Goal: Check status: Check status

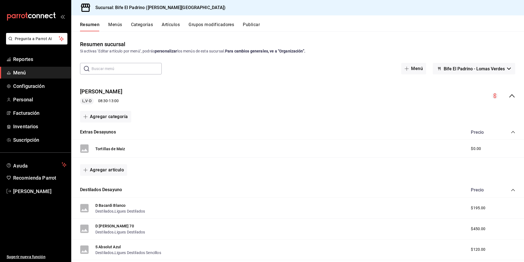
click at [19, 69] on span "Menú" at bounding box center [39, 72] width 53 height 7
click at [23, 62] on span "Reportes" at bounding box center [39, 58] width 53 height 7
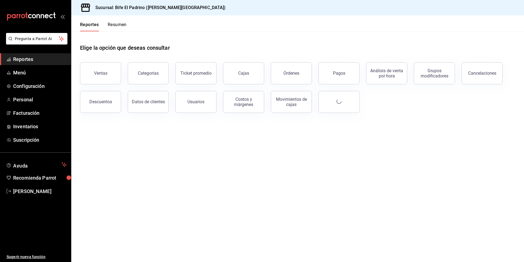
click at [114, 72] on button "Ventas" at bounding box center [100, 73] width 41 height 22
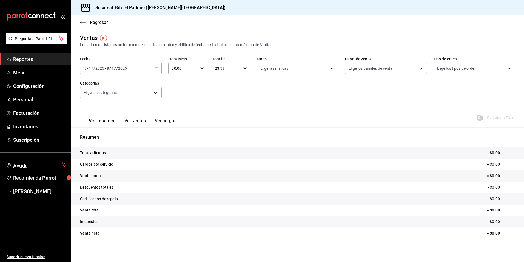
click at [155, 69] on icon "button" at bounding box center [156, 68] width 4 height 4
click at [104, 132] on span "Rango de fechas" at bounding box center [106, 134] width 43 height 6
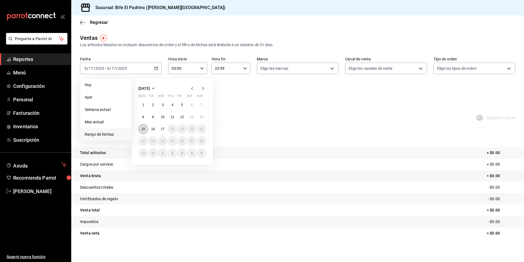
click at [144, 130] on abbr "15" at bounding box center [144, 129] width 4 height 4
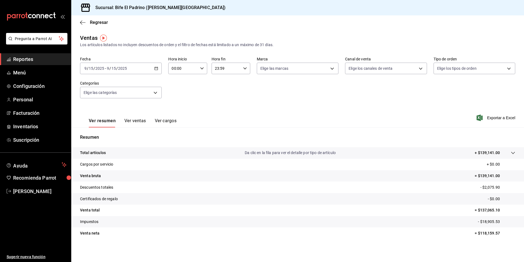
scroll to position [1, 0]
click at [103, 150] on p "Total artículos" at bounding box center [93, 152] width 26 height 6
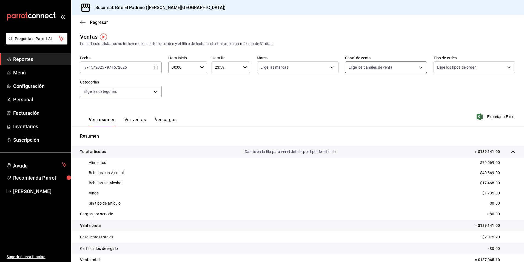
click at [377, 69] on body "Pregunta a Parrot AI Reportes Menú Configuración Personal Facturación Inventari…" at bounding box center [262, 131] width 524 height 262
click at [321, 66] on div at bounding box center [262, 131] width 524 height 262
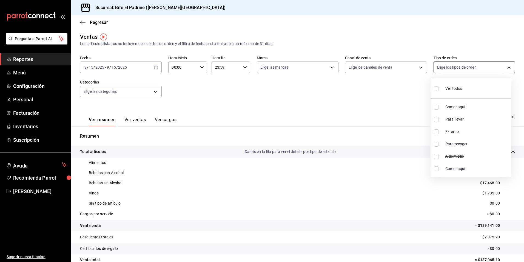
click at [473, 67] on body "Pregunta a Parrot AI Reportes Menú Configuración Personal Facturación Inventari…" at bounding box center [262, 131] width 524 height 262
click at [114, 90] on div at bounding box center [262, 131] width 524 height 262
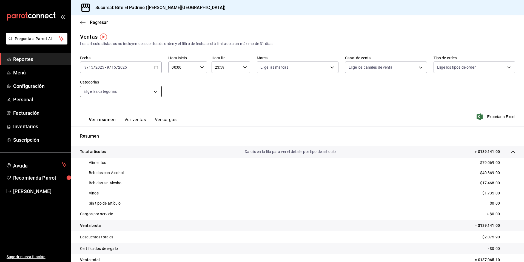
click at [153, 92] on body "Pregunta a Parrot AI Reportes Menú Configuración Personal Facturación Inventari…" at bounding box center [262, 131] width 524 height 262
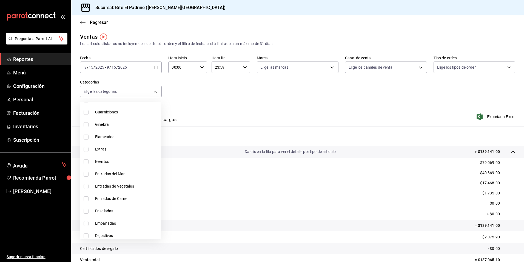
scroll to position [474, 0]
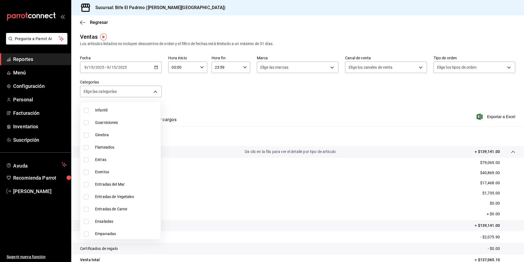
click at [108, 171] on span "Eventos" at bounding box center [126, 172] width 63 height 6
type input "5a1a9349-9773-4972-a249-26fcc05caddf"
checkbox input "true"
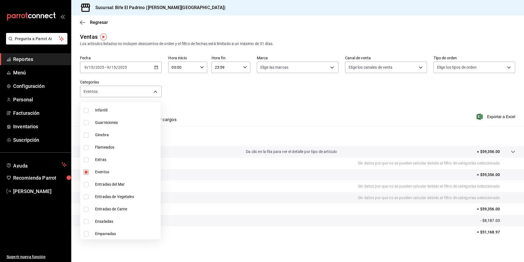
click at [268, 111] on div at bounding box center [262, 131] width 524 height 262
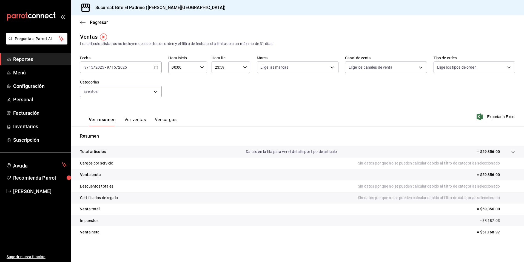
click at [136, 120] on button "Ver ventas" at bounding box center [136, 121] width 22 height 9
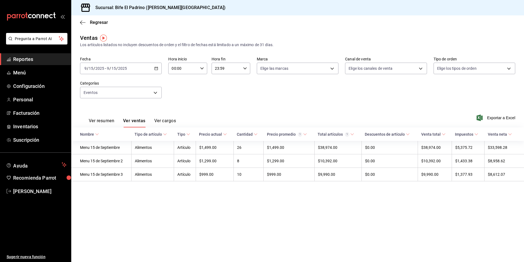
click at [156, 69] on icon "button" at bounding box center [156, 68] width 4 height 4
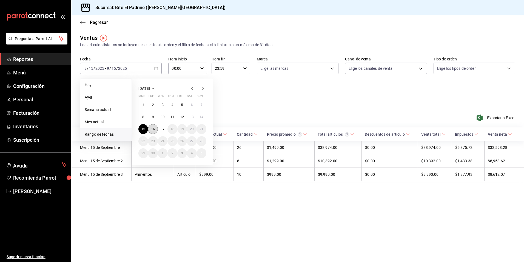
click at [154, 128] on abbr "16" at bounding box center [153, 129] width 4 height 4
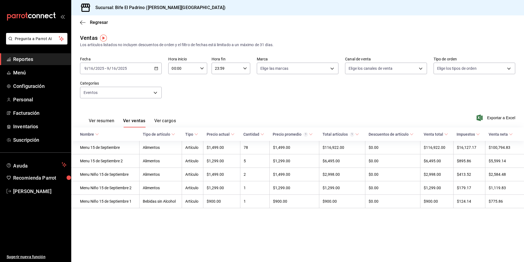
click at [155, 68] on icon "button" at bounding box center [156, 68] width 4 height 4
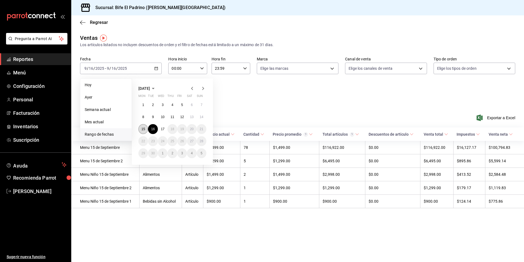
click at [146, 129] on button "15" at bounding box center [144, 129] width 10 height 10
